Goal: Navigation & Orientation: Find specific page/section

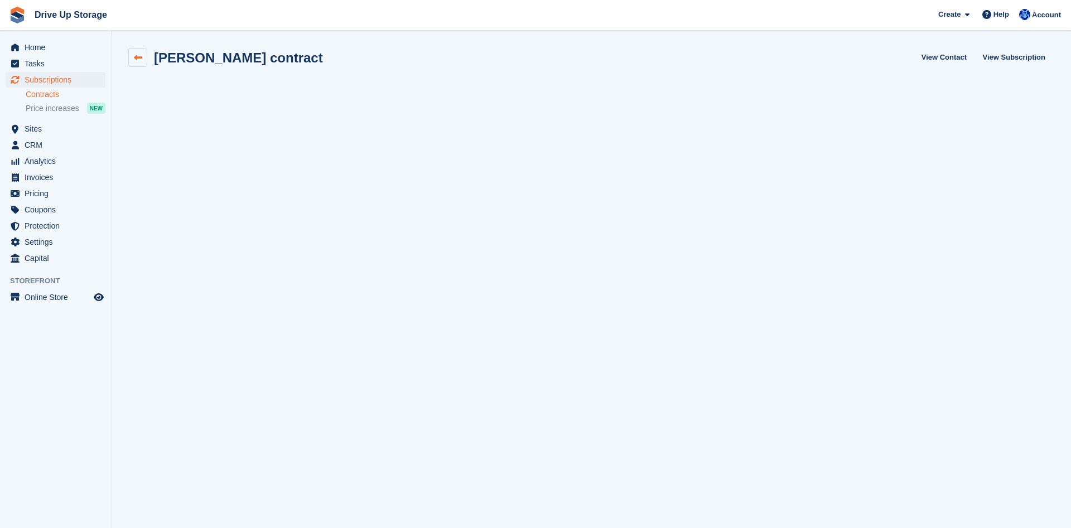
click at [143, 56] on link at bounding box center [137, 57] width 19 height 19
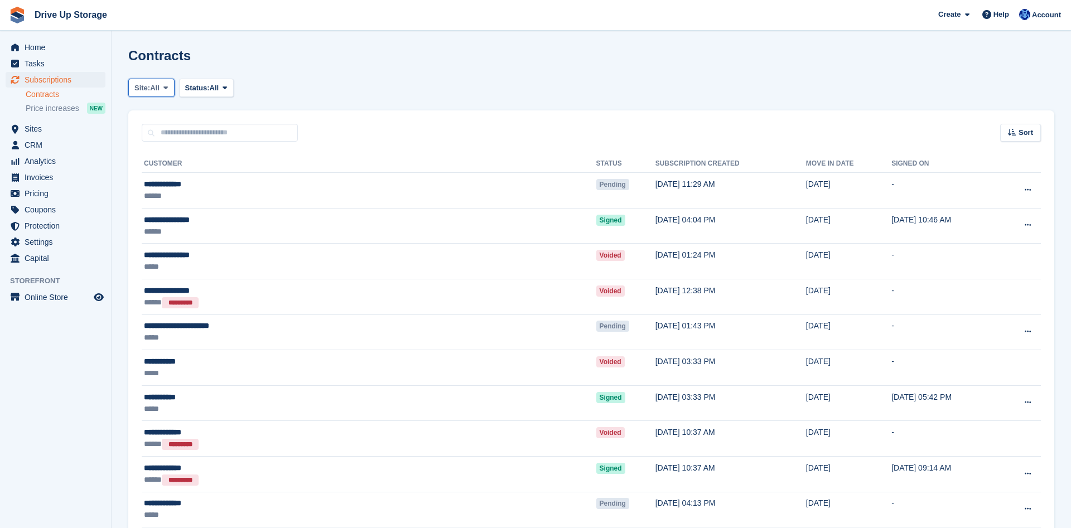
click at [170, 88] on span at bounding box center [165, 87] width 9 height 9
click at [167, 152] on link "Widnes" at bounding box center [181, 154] width 97 height 20
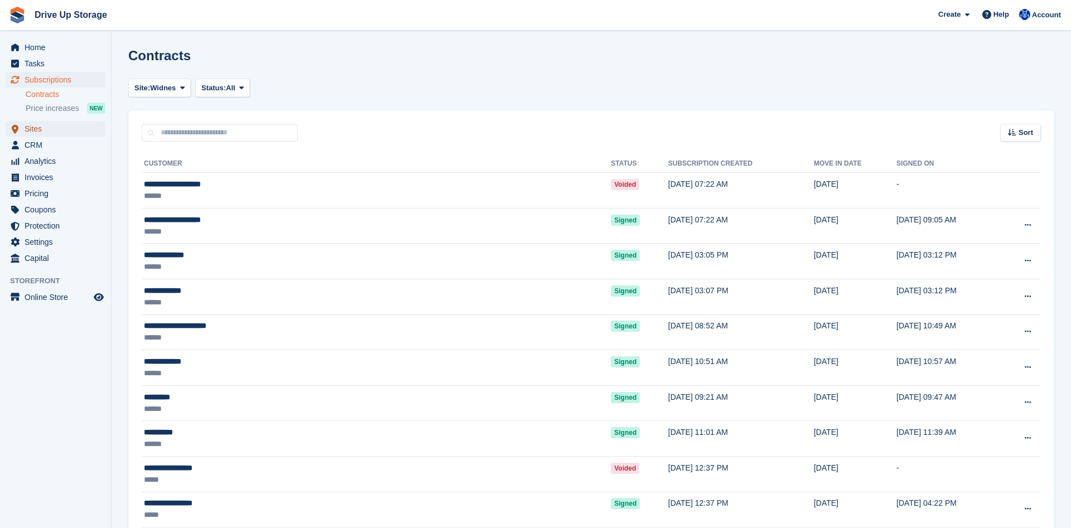
click at [45, 128] on span "Sites" at bounding box center [58, 129] width 67 height 16
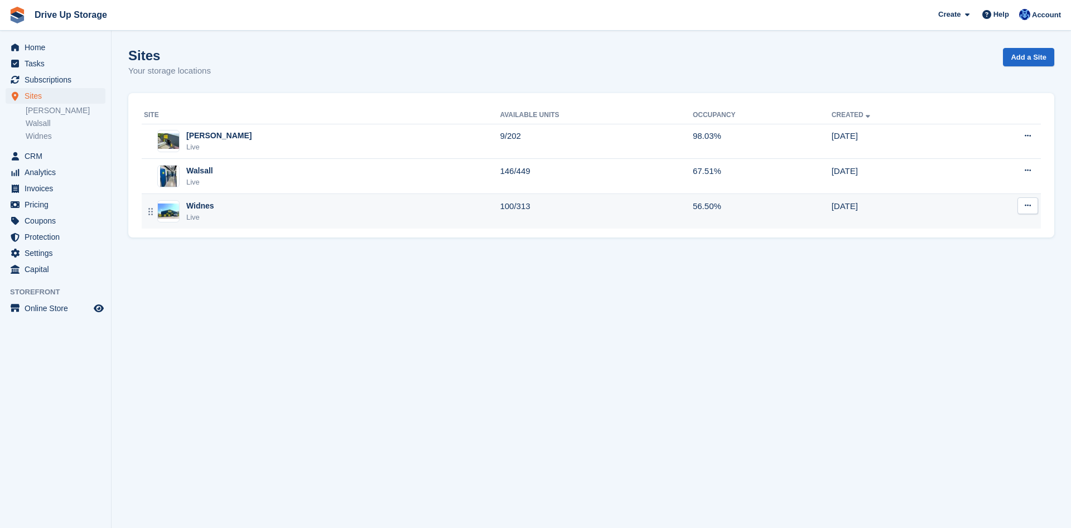
click at [206, 208] on div "Widnes" at bounding box center [200, 206] width 28 height 12
